Goal: Use online tool/utility: Utilize a website feature to perform a specific function

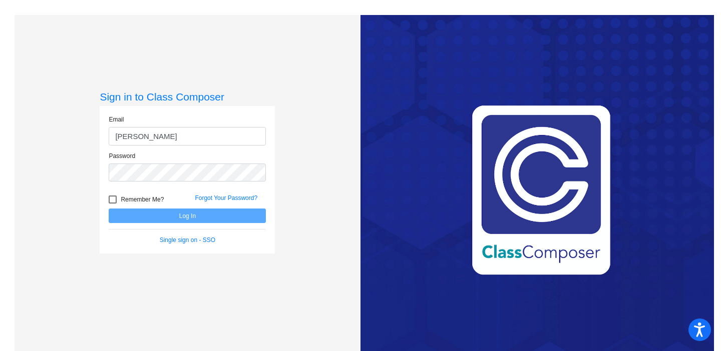
type input "[PERSON_NAME][EMAIL_ADDRESS][DOMAIN_NAME]"
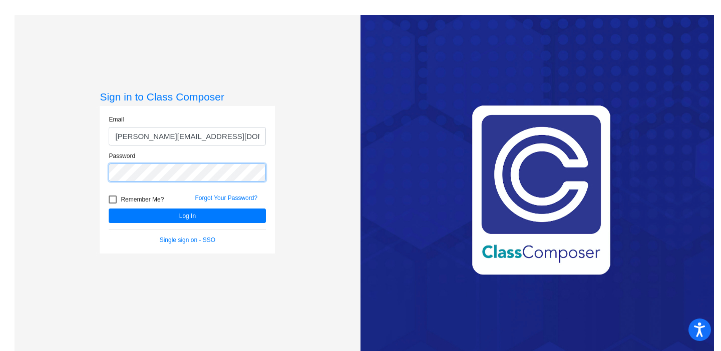
click at [109, 209] on button "Log In" at bounding box center [187, 216] width 157 height 15
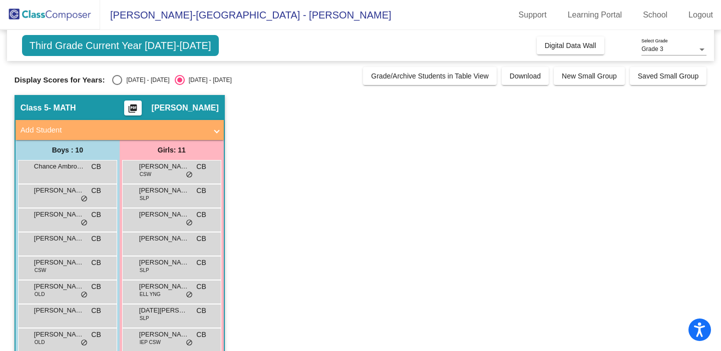
click at [120, 83] on div "Select an option" at bounding box center [117, 80] width 10 height 10
click at [117, 85] on input "2024 - 2025" at bounding box center [117, 85] width 1 height 1
radio input "true"
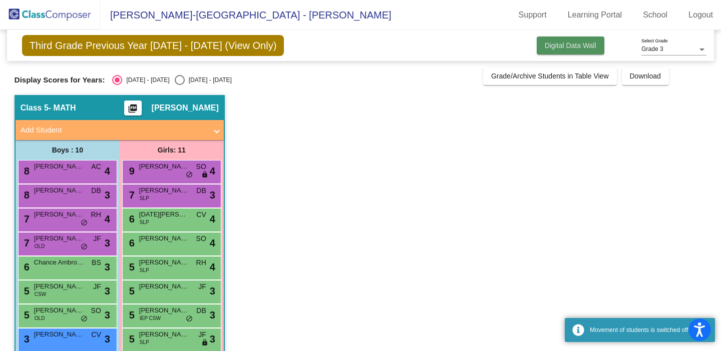
click at [561, 49] on span "Digital Data Wall" at bounding box center [571, 46] width 52 height 8
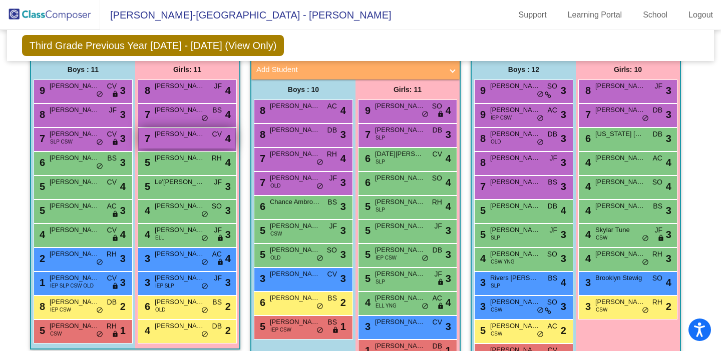
scroll to position [595, 0]
